Goal: Book appointment/travel/reservation

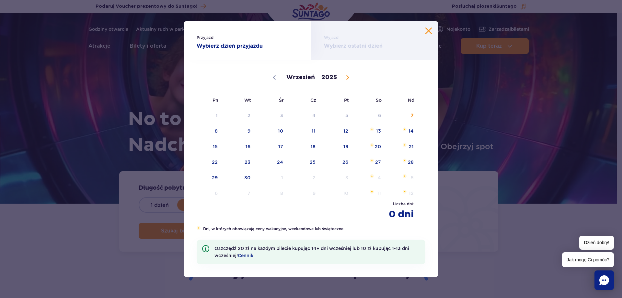
click at [345, 78] on icon at bounding box center [347, 77] width 5 height 5
click at [348, 79] on icon at bounding box center [347, 77] width 5 height 5
select select "10"
click at [531, 57] on div "Przyjazd Wybierz dzień przyjazdu Wyjazd Wybierz ostatni dzień Wrzesień Paździer…" at bounding box center [311, 149] width 622 height 298
drag, startPoint x: 429, startPoint y: 35, endPoint x: 429, endPoint y: 31, distance: 3.6
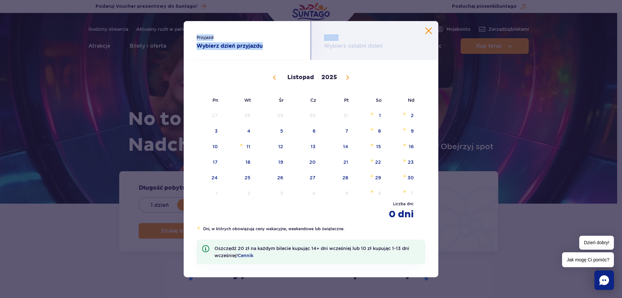
click at [429, 31] on div "Przyjazd Wybierz dzień przyjazdu Wyjazd Wybierz ostatni dzień Wrzesień Paździer…" at bounding box center [311, 149] width 254 height 256
click at [427, 25] on div "Wyjazd Wybierz ostatni dzień" at bounding box center [374, 40] width 127 height 39
click at [429, 30] on button "Zamknij kalendarz" at bounding box center [428, 31] width 6 height 6
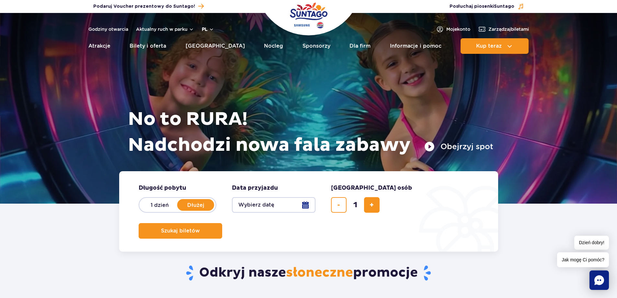
click at [202, 29] on button "pl" at bounding box center [208, 29] width 12 height 6
click at [209, 55] on button "EN" at bounding box center [211, 56] width 18 height 6
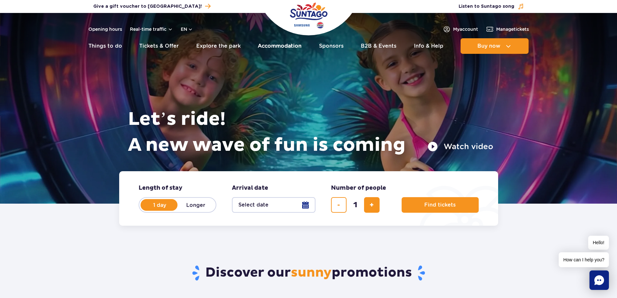
click at [273, 50] on link "Accommodation" at bounding box center [280, 46] width 44 height 16
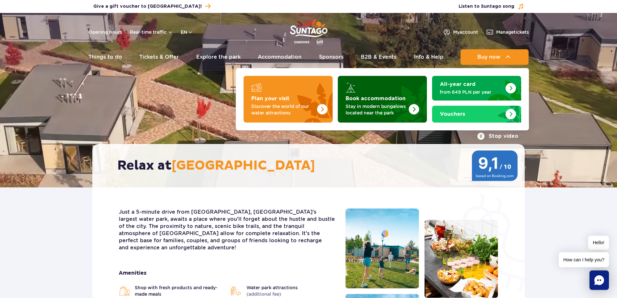
click at [374, 93] on img "Book accommodation" at bounding box center [398, 97] width 57 height 51
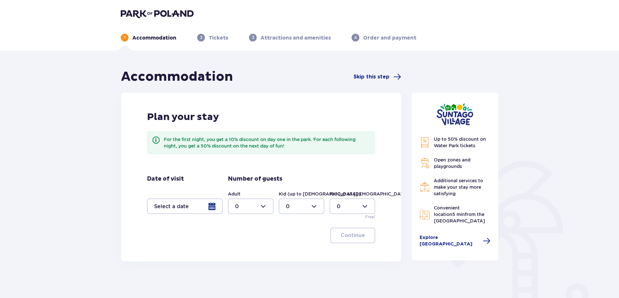
click at [198, 204] on div at bounding box center [185, 206] width 76 height 16
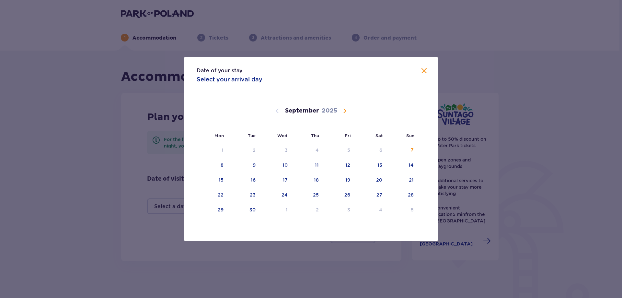
click at [342, 109] on span "Calendar" at bounding box center [345, 111] width 8 height 8
click at [345, 114] on span "Calendar" at bounding box center [345, 111] width 8 height 8
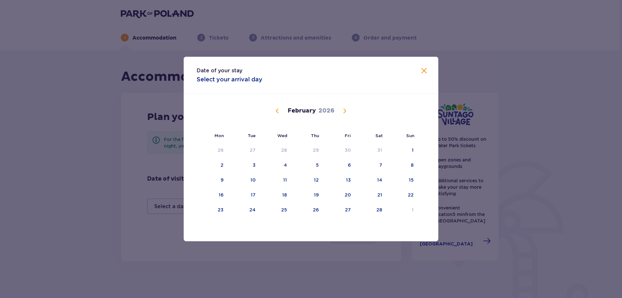
click at [345, 114] on span "Calendar" at bounding box center [345, 111] width 8 height 8
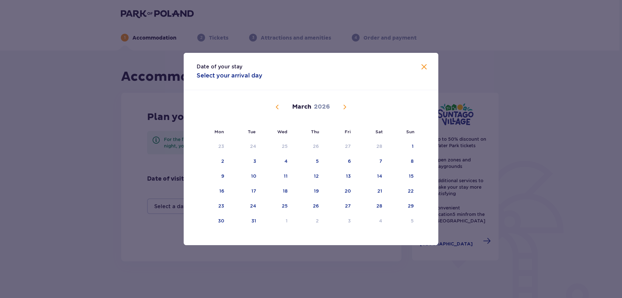
click at [345, 114] on div "March 2026" at bounding box center [311, 114] width 214 height 49
click at [342, 104] on span "Calendar" at bounding box center [345, 107] width 8 height 8
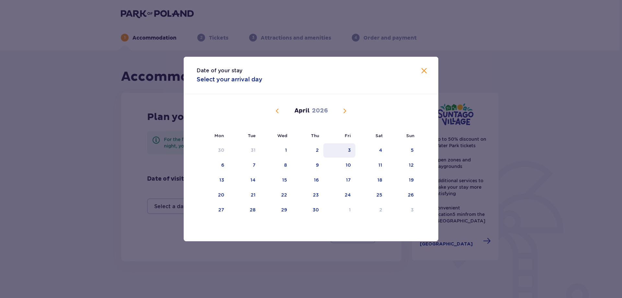
click at [348, 146] on div "3" at bounding box center [339, 150] width 32 height 14
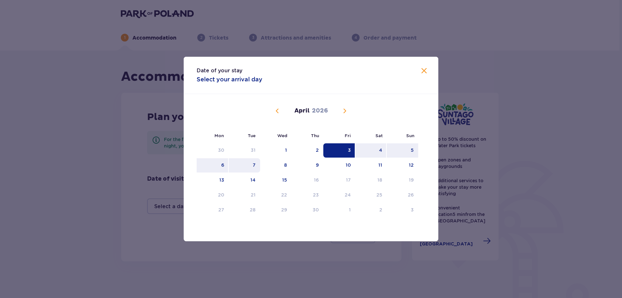
click at [256, 167] on div "7" at bounding box center [244, 165] width 31 height 14
type input "03.04.26 - 07.04.26"
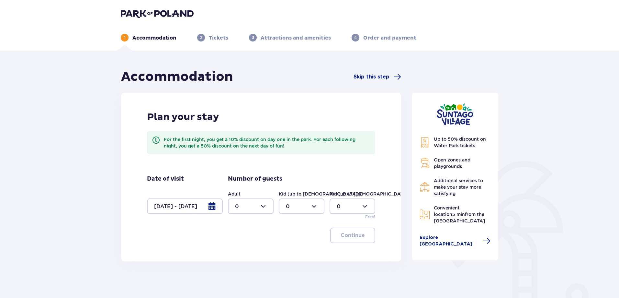
click at [258, 203] on div at bounding box center [251, 206] width 46 height 16
drag, startPoint x: 240, startPoint y: 254, endPoint x: 257, endPoint y: 240, distance: 22.1
click at [241, 254] on div "2" at bounding box center [250, 252] width 31 height 7
type input "2"
click at [297, 207] on div at bounding box center [302, 206] width 46 height 16
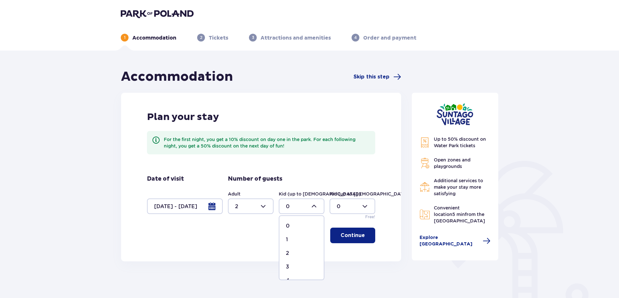
click at [289, 251] on div "2" at bounding box center [301, 252] width 31 height 7
type input "2"
click at [341, 232] on p "Continue" at bounding box center [353, 234] width 24 height 7
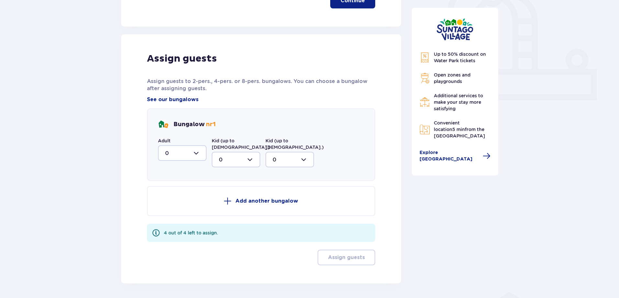
scroll to position [252, 0]
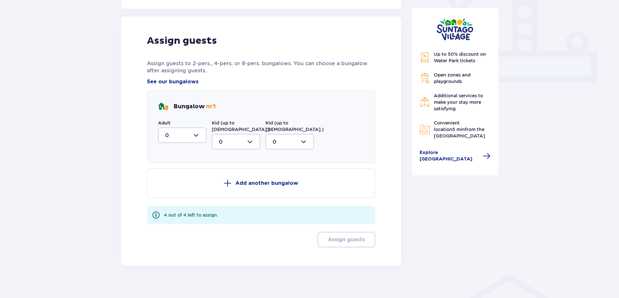
drag, startPoint x: 200, startPoint y: 135, endPoint x: 199, endPoint y: 139, distance: 3.4
click at [199, 136] on div at bounding box center [182, 135] width 49 height 16
click at [184, 183] on div "2" at bounding box center [182, 181] width 34 height 7
type input "2"
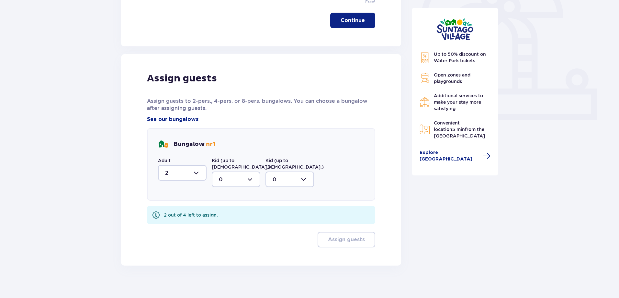
click at [245, 171] on div at bounding box center [236, 179] width 49 height 16
click at [227, 222] on div "2" at bounding box center [236, 225] width 34 height 7
type input "2"
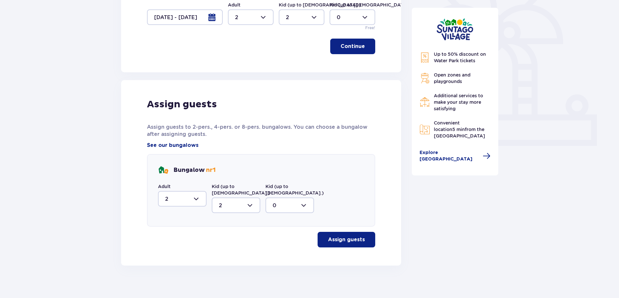
click at [339, 236] on button "Assign guests" at bounding box center [347, 239] width 58 height 16
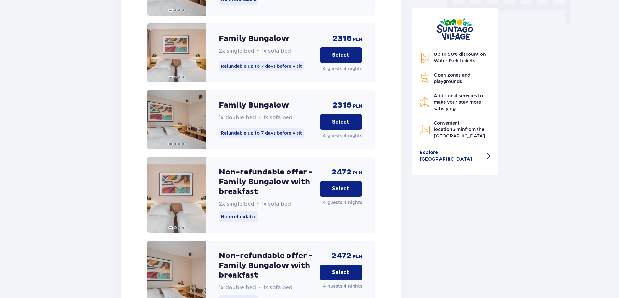
scroll to position [904, 0]
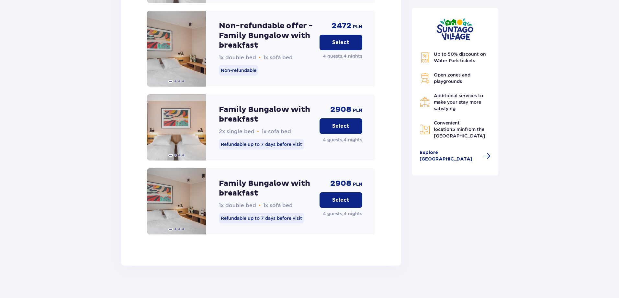
click at [336, 118] on button "Select" at bounding box center [341, 126] width 43 height 16
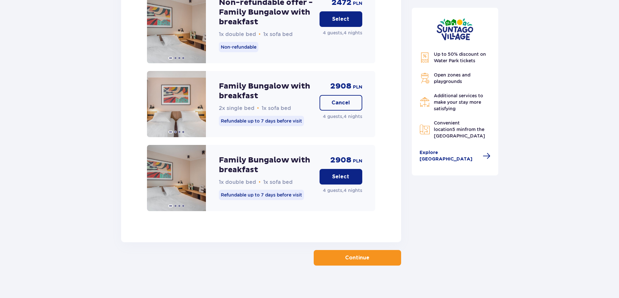
click at [325, 250] on button "Continue" at bounding box center [357, 258] width 87 height 16
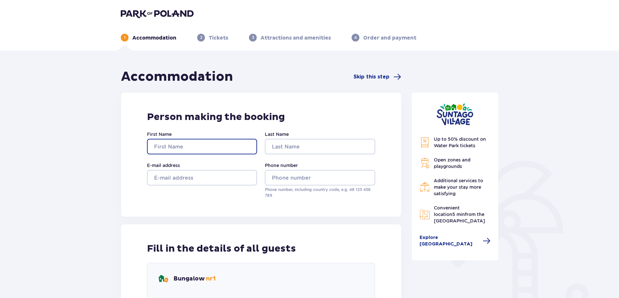
click at [201, 146] on input "First Name" at bounding box center [202, 147] width 110 height 16
type input "Shaked"
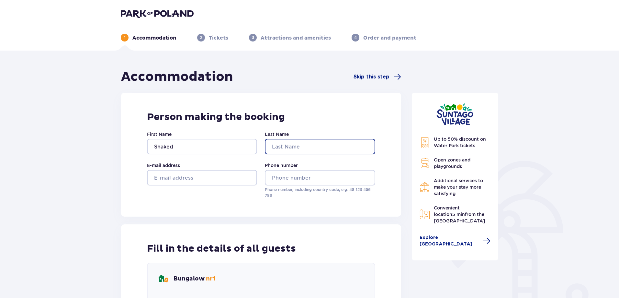
type input "LISHA"
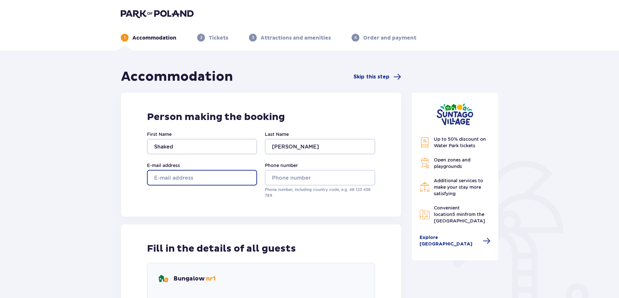
type input "shakedlisha@gmail.com"
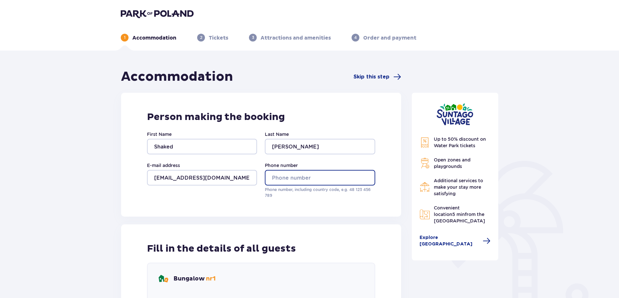
type input "0523737665"
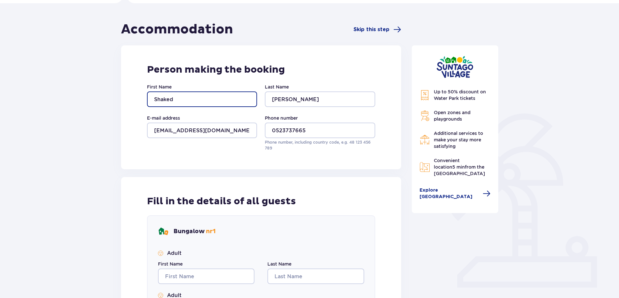
scroll to position [130, 0]
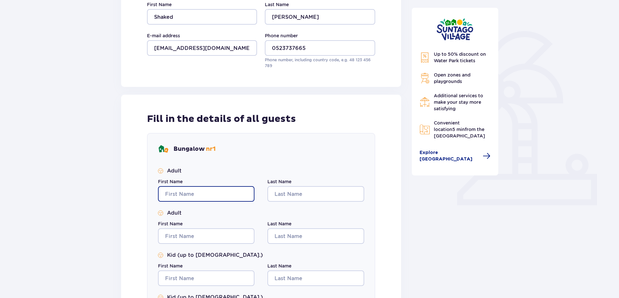
click at [209, 196] on input "First Name" at bounding box center [206, 194] width 96 height 16
type input "Shaked"
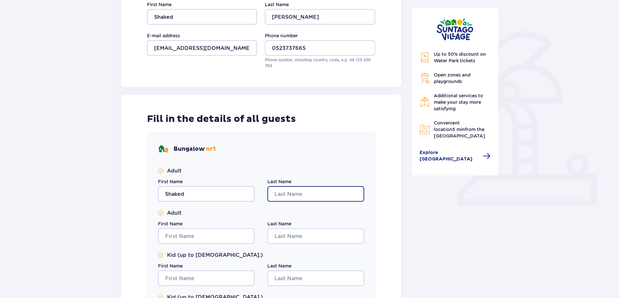
type input "LISHA"
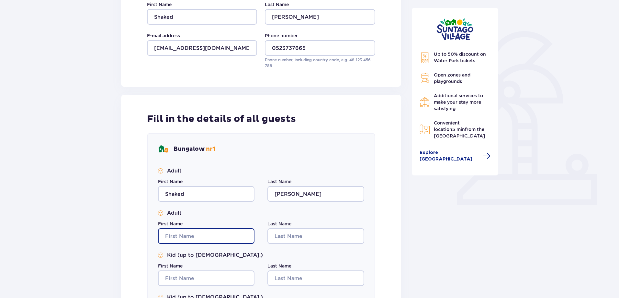
type input "Shaked"
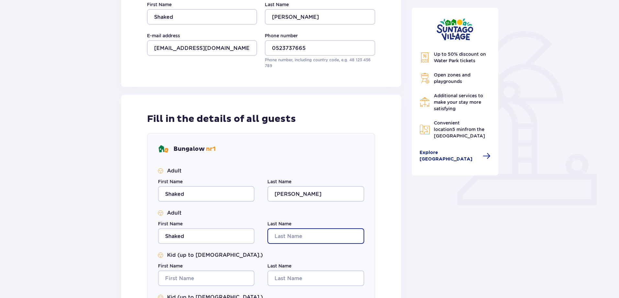
type input "LISHA"
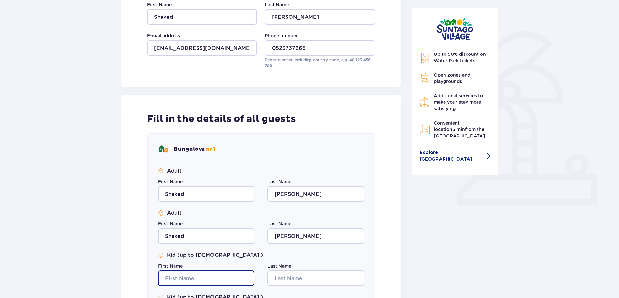
type input "Shaked"
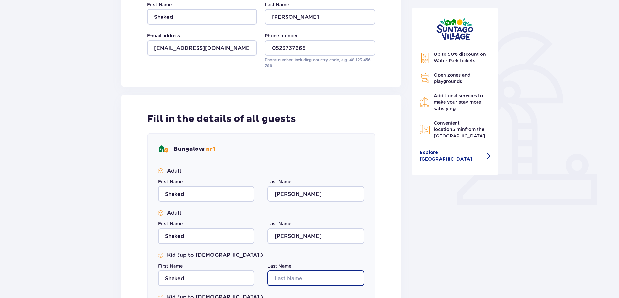
type input "LISHA"
type input "Shaked"
type input "LISHA"
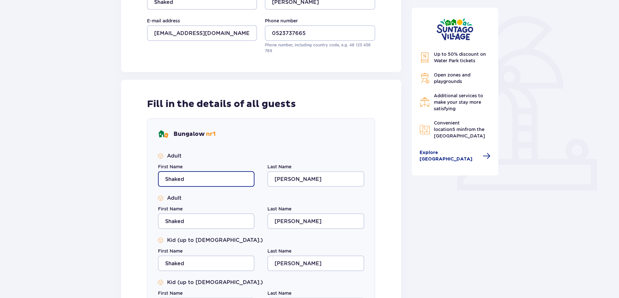
scroll to position [133, 0]
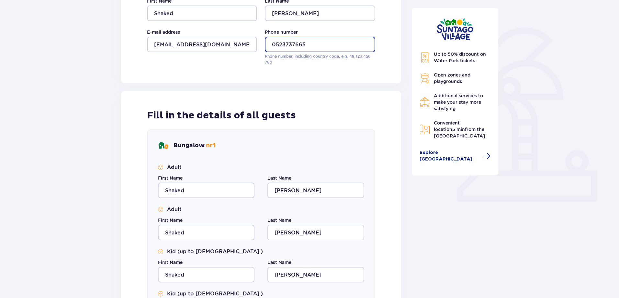
drag, startPoint x: 275, startPoint y: 49, endPoint x: 266, endPoint y: 46, distance: 8.4
click at [266, 46] on input "0523737665" at bounding box center [320, 45] width 110 height 16
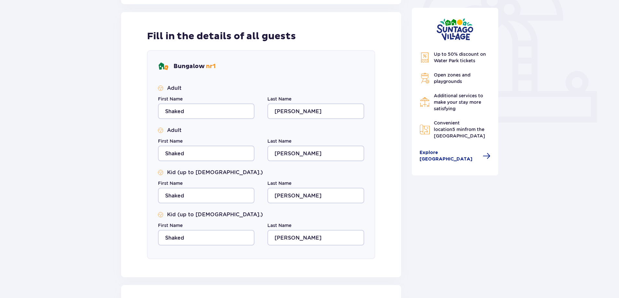
scroll to position [295, 0]
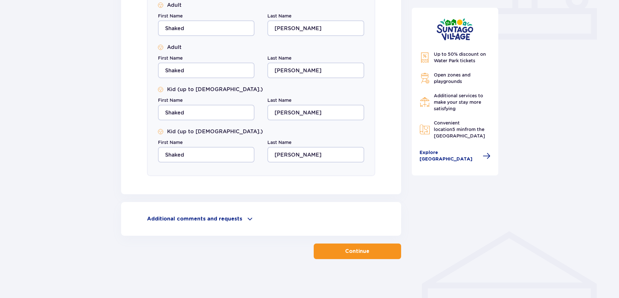
type input "+972523737665"
click at [371, 248] on span "button" at bounding box center [371, 251] width 8 height 8
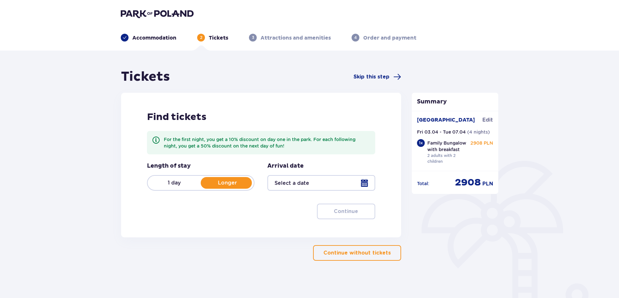
click at [274, 181] on div at bounding box center [320, 183] width 107 height 16
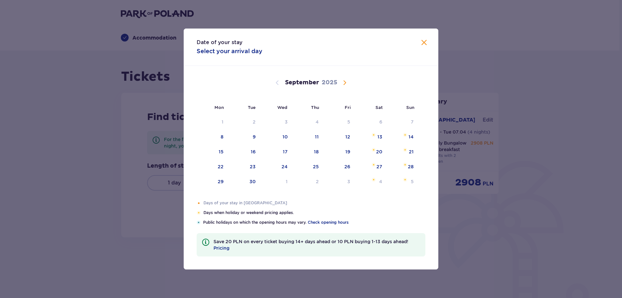
click at [354, 82] on div "September 2025" at bounding box center [311, 83] width 214 height 8
click at [351, 82] on div "September 2025" at bounding box center [311, 83] width 214 height 8
click at [351, 88] on div "September 2025" at bounding box center [311, 90] width 214 height 49
click at [349, 89] on div "September 2025" at bounding box center [311, 90] width 214 height 49
click at [345, 84] on span "Calendar" at bounding box center [345, 83] width 8 height 8
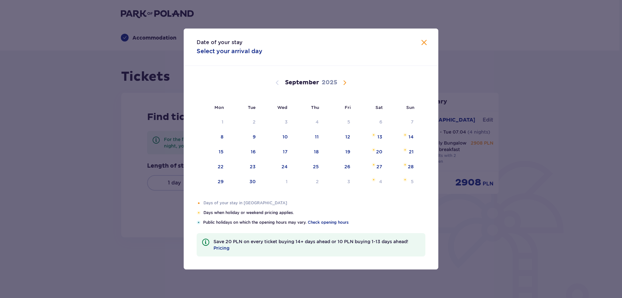
click at [345, 84] on span "Calendar" at bounding box center [345, 83] width 8 height 8
click at [344, 82] on span "Calendar" at bounding box center [345, 83] width 8 height 8
click at [277, 82] on span "Calendar" at bounding box center [277, 83] width 8 height 8
click at [336, 84] on div "October 2025" at bounding box center [311, 83] width 214 height 8
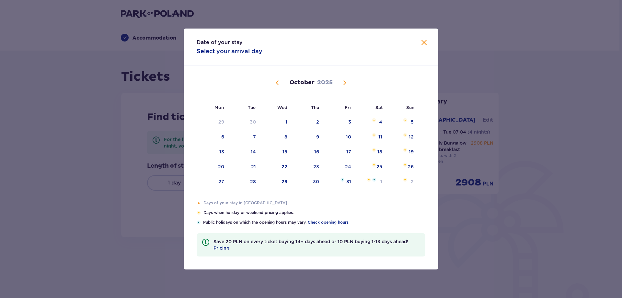
click at [342, 82] on span "Calendar" at bounding box center [345, 83] width 8 height 8
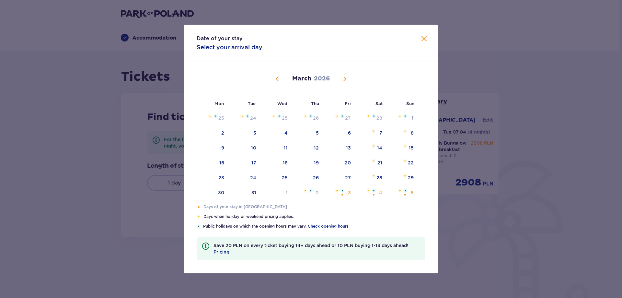
click at [342, 82] on span "Calendar" at bounding box center [345, 79] width 8 height 8
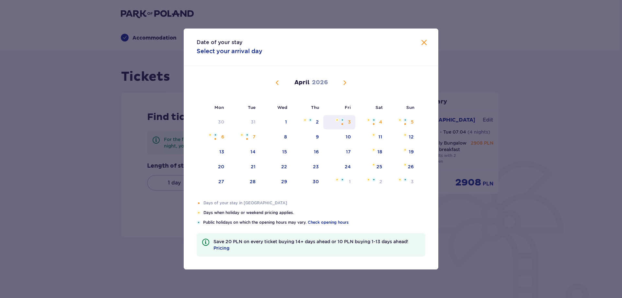
click at [349, 122] on div "3" at bounding box center [349, 122] width 3 height 6
click at [250, 133] on div "7" at bounding box center [244, 137] width 31 height 14
click at [247, 138] on div "Not available. Tuesday, April 7, 2026" at bounding box center [247, 139] width 4 height 4
click at [248, 135] on img "Not available. Tuesday, April 7, 2026" at bounding box center [247, 135] width 4 height 4
